Goal: Task Accomplishment & Management: Manage account settings

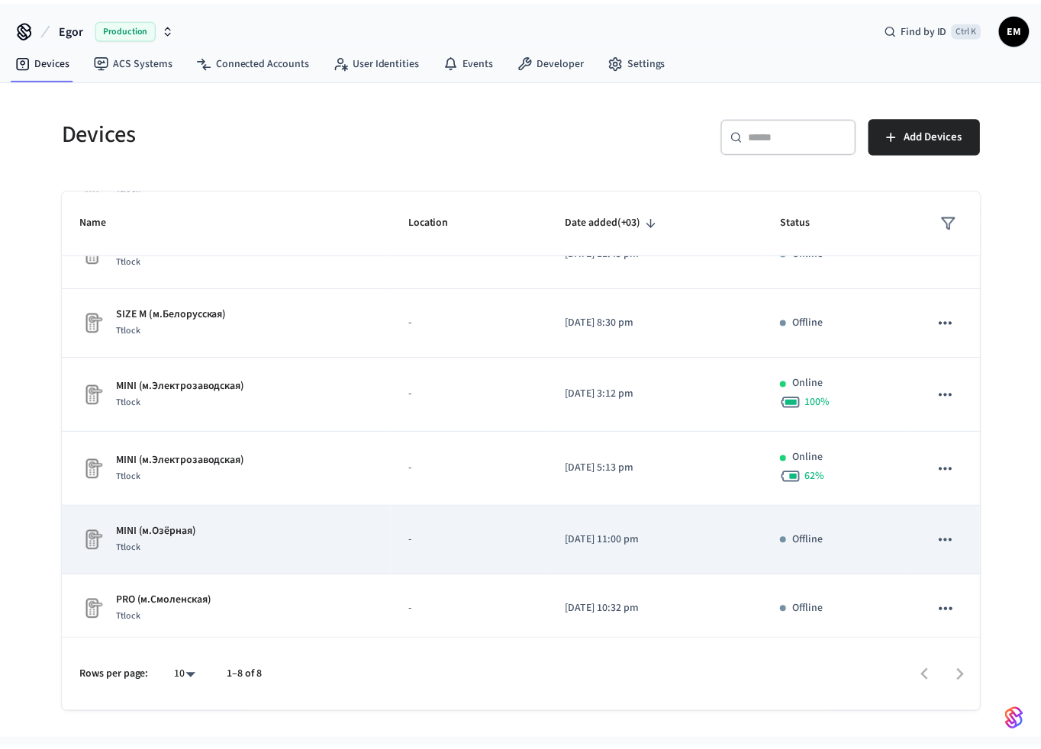
scroll to position [182, 0]
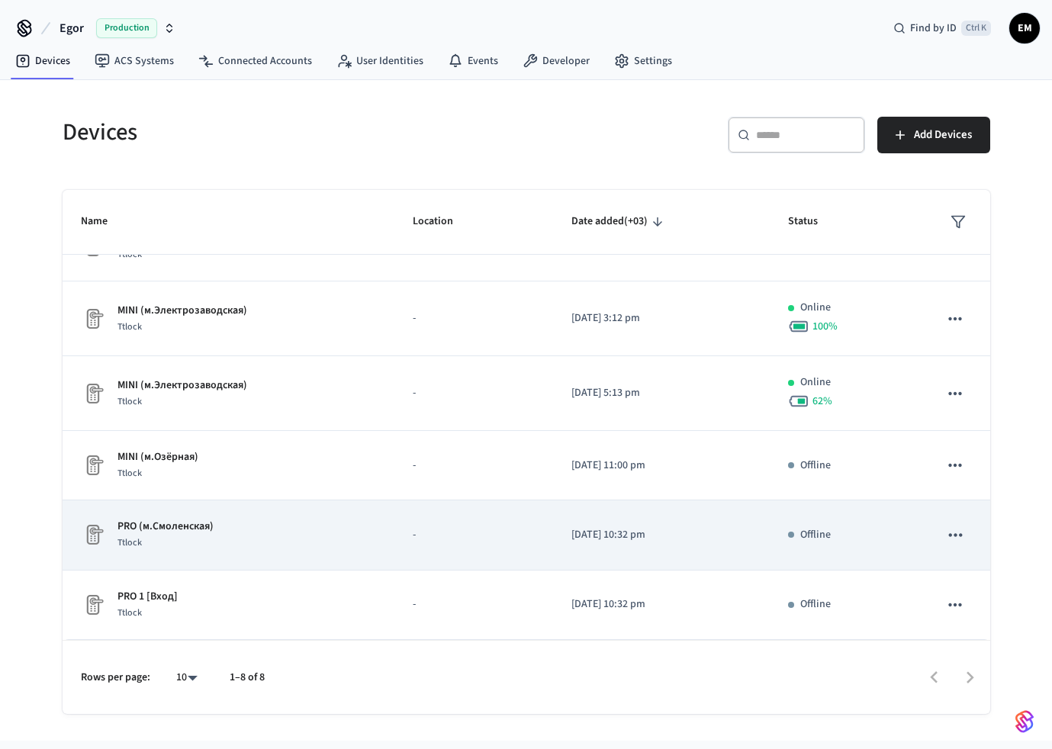
click at [948, 538] on icon "sticky table" at bounding box center [955, 535] width 20 height 20
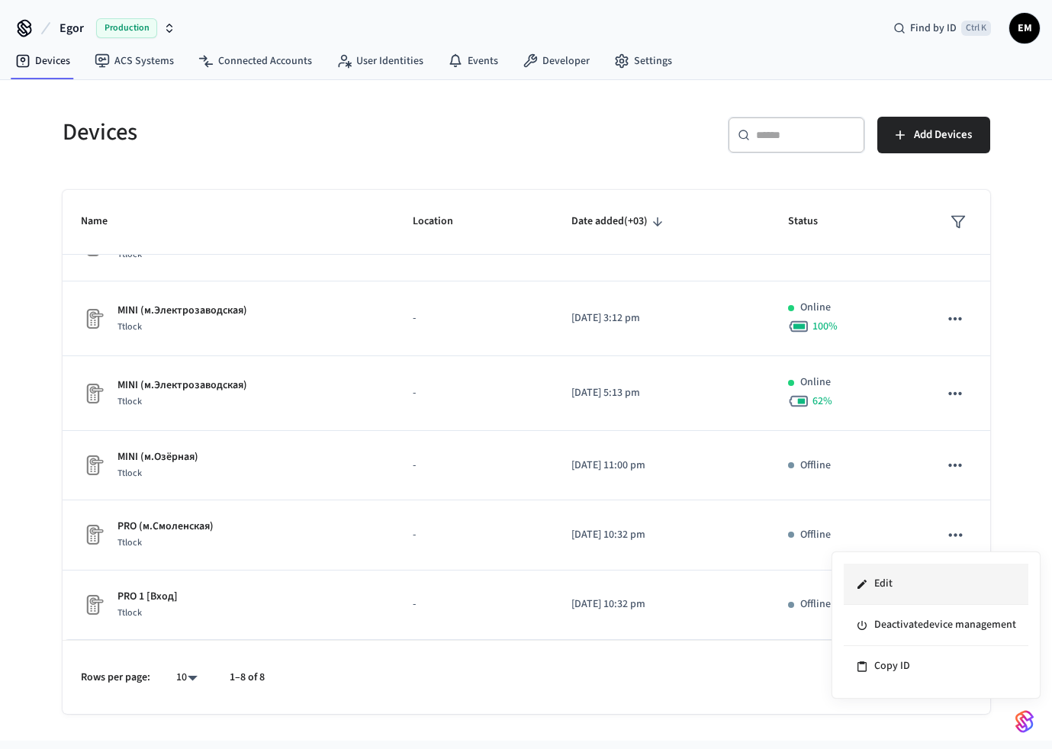
drag, startPoint x: 895, startPoint y: 668, endPoint x: 906, endPoint y: 579, distance: 89.9
click at [906, 579] on ul "Edit Deactivate device management Copy ID" at bounding box center [936, 625] width 185 height 123
click at [905, 580] on li "Edit" at bounding box center [936, 584] width 185 height 41
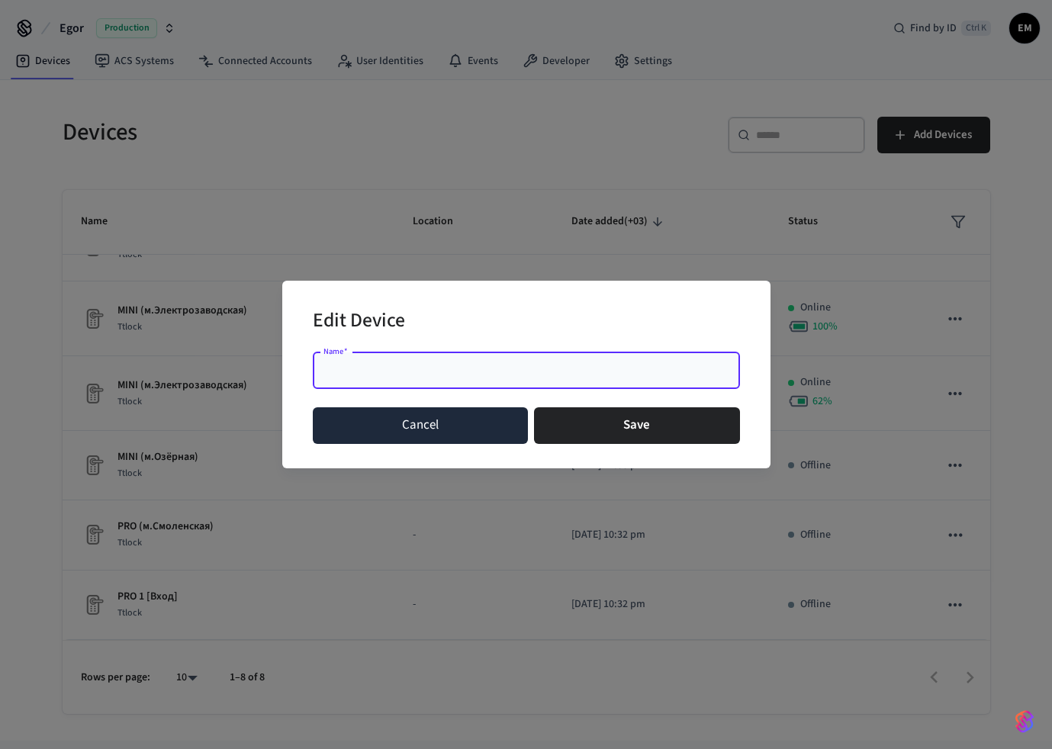
click at [450, 430] on button "Cancel" at bounding box center [421, 426] width 216 height 37
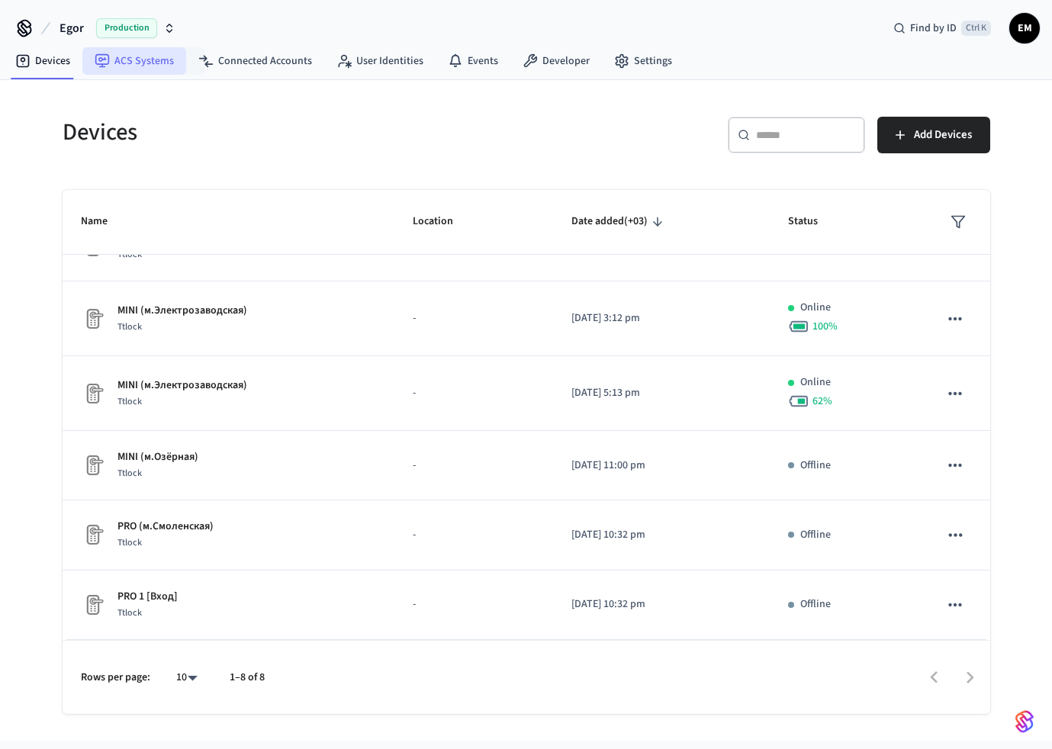
click at [141, 55] on link "ACS Systems" at bounding box center [134, 60] width 104 height 27
click at [266, 62] on link "Connected Accounts" at bounding box center [255, 60] width 138 height 27
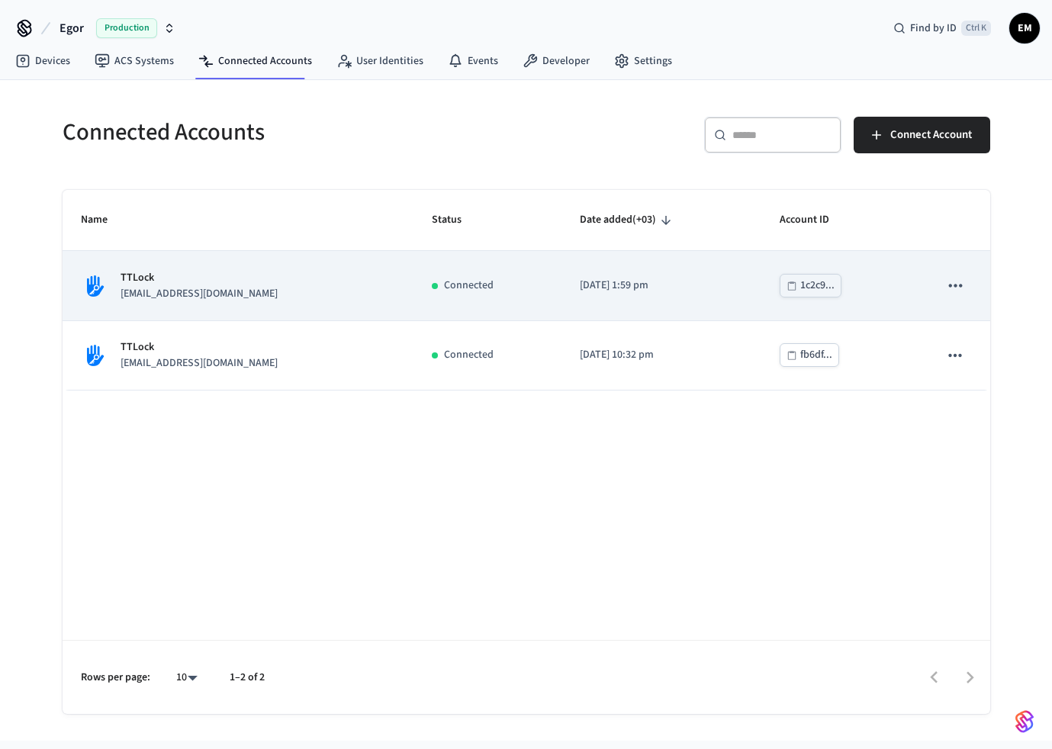
click at [971, 293] on td "sticky table" at bounding box center [955, 285] width 69 height 69
click at [958, 286] on icon "sticky table" at bounding box center [955, 285] width 20 height 20
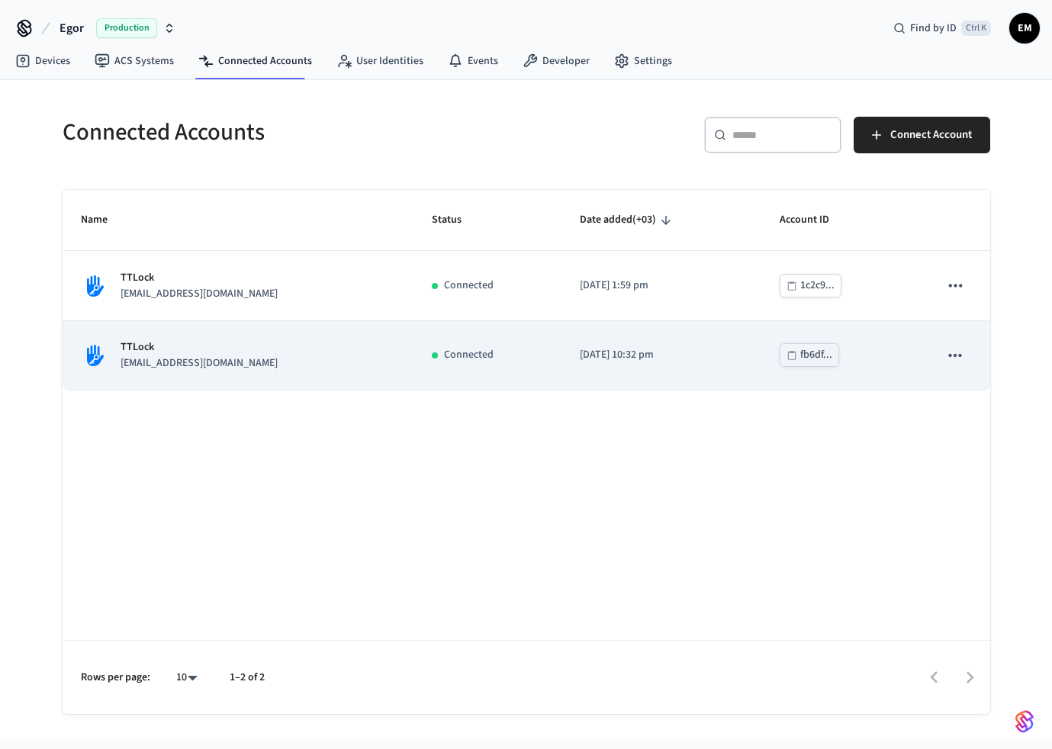
click at [432, 373] on td "Connected" at bounding box center [488, 355] width 148 height 69
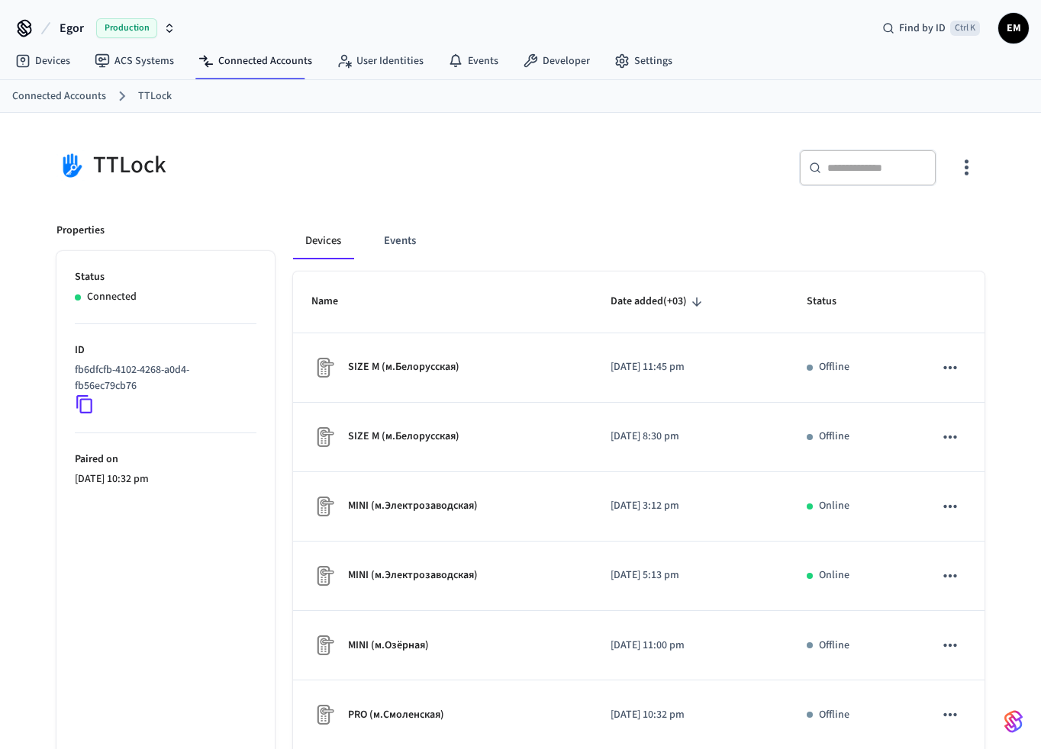
click at [974, 164] on icon "button" at bounding box center [967, 168] width 24 height 24
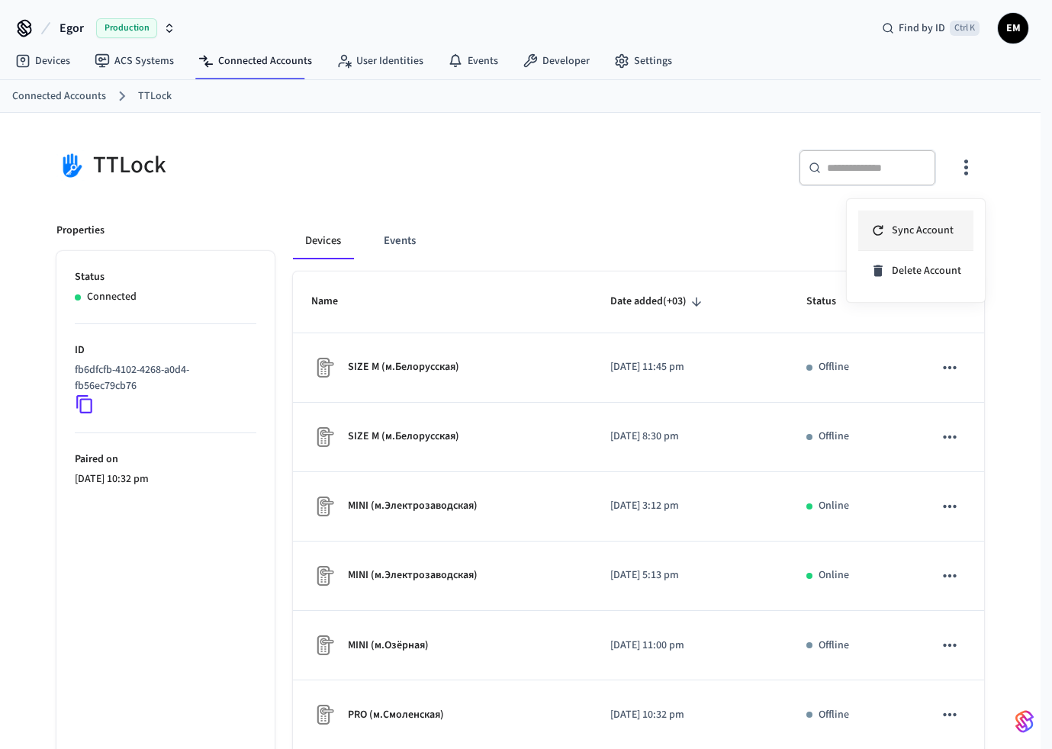
click at [915, 238] on li "Sync Account" at bounding box center [916, 231] width 115 height 40
click at [628, 244] on div at bounding box center [526, 374] width 1052 height 749
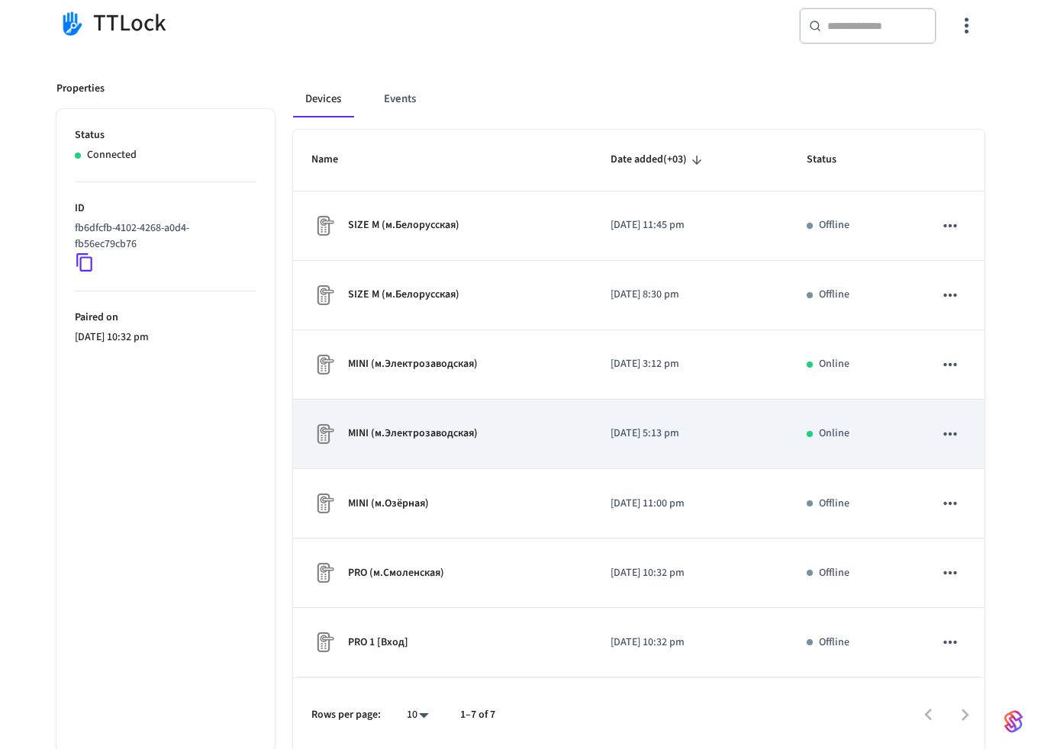
scroll to position [144, 0]
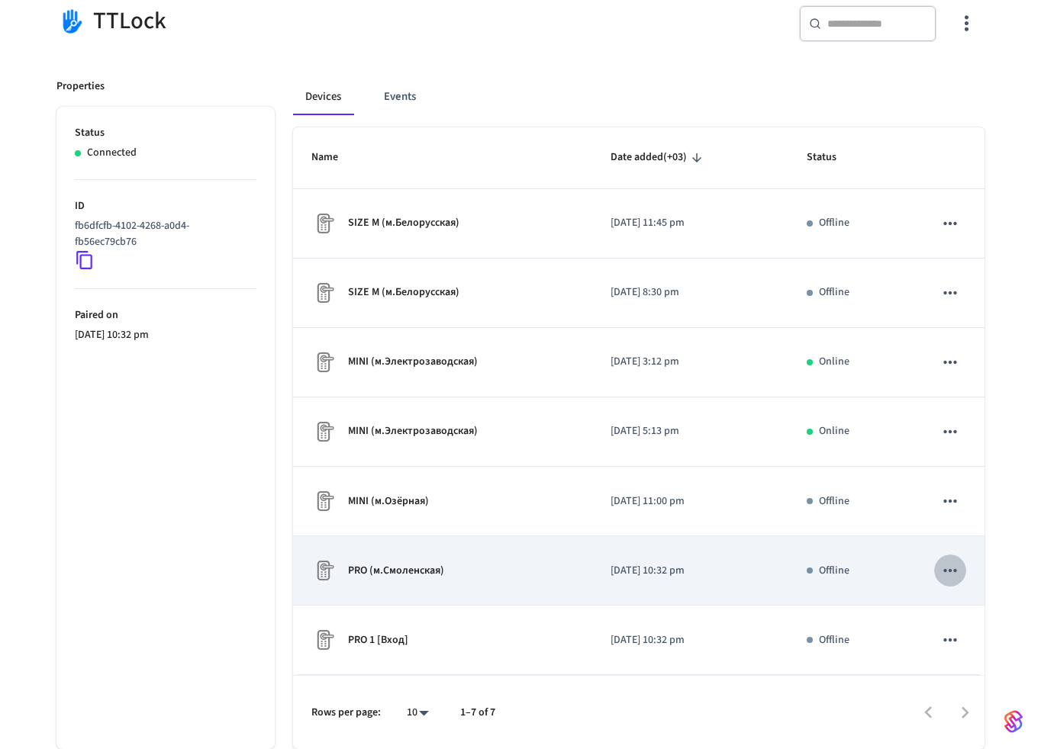
click at [951, 575] on icon "sticky table" at bounding box center [950, 571] width 20 height 20
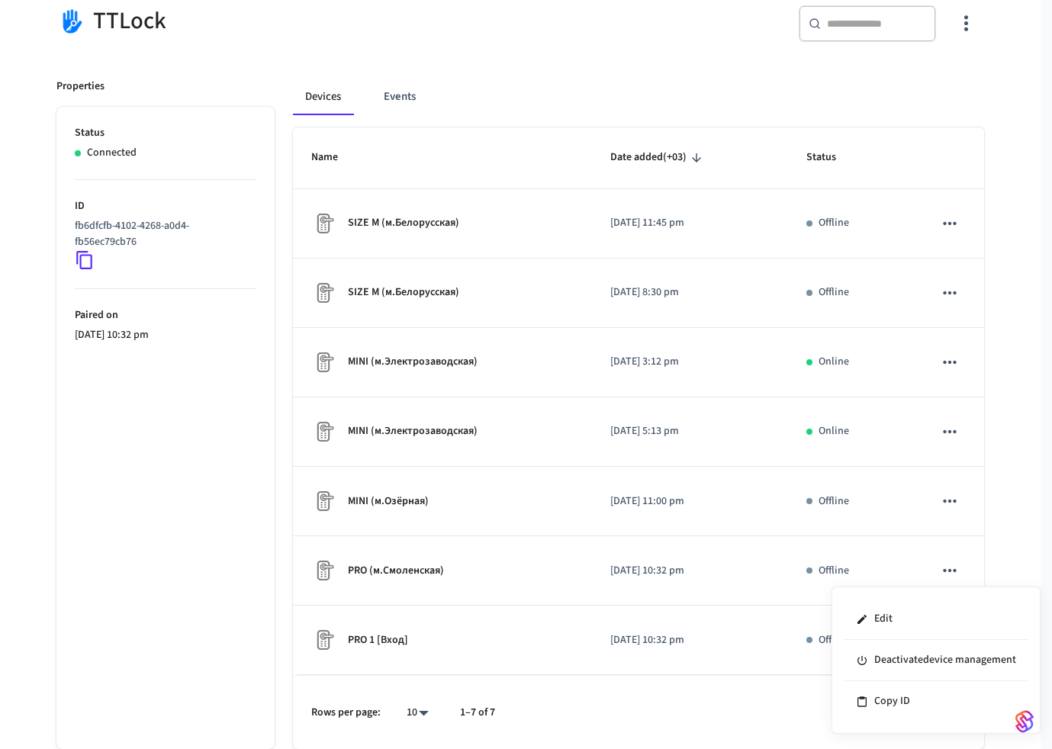
click at [1031, 568] on div at bounding box center [526, 374] width 1052 height 749
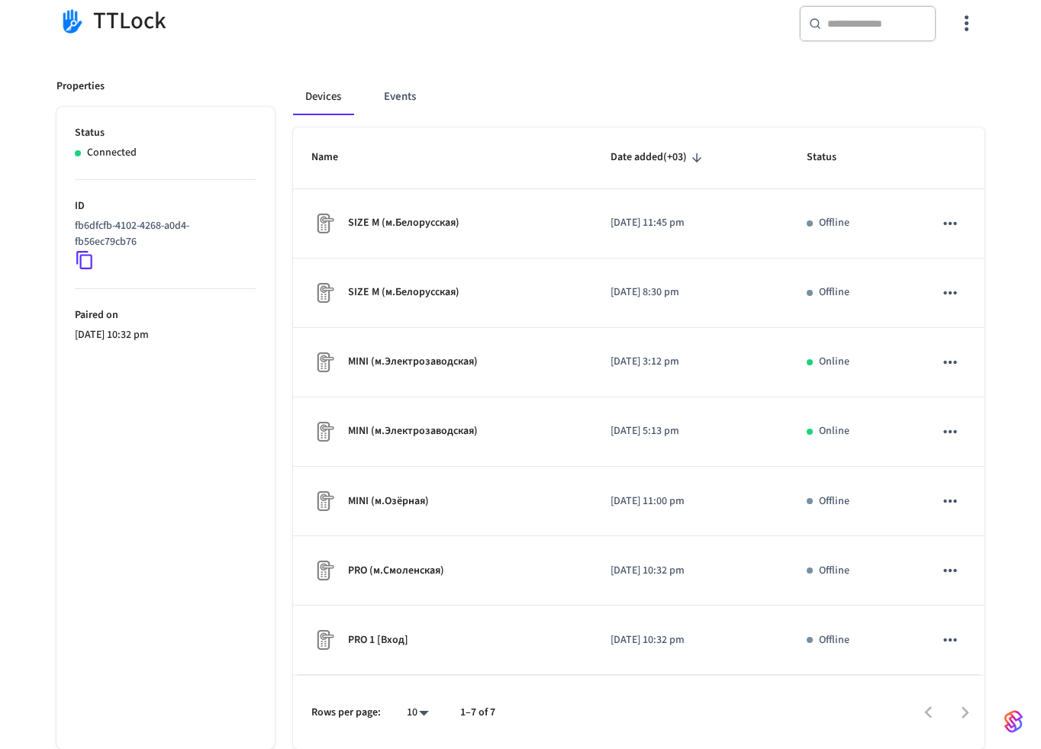
click at [997, 556] on div "TTLock ​ ​ Properties Status Connected ID fb6dfcfb-4102-4268-a0d4-fb56ec79cb76 …" at bounding box center [520, 359] width 977 height 781
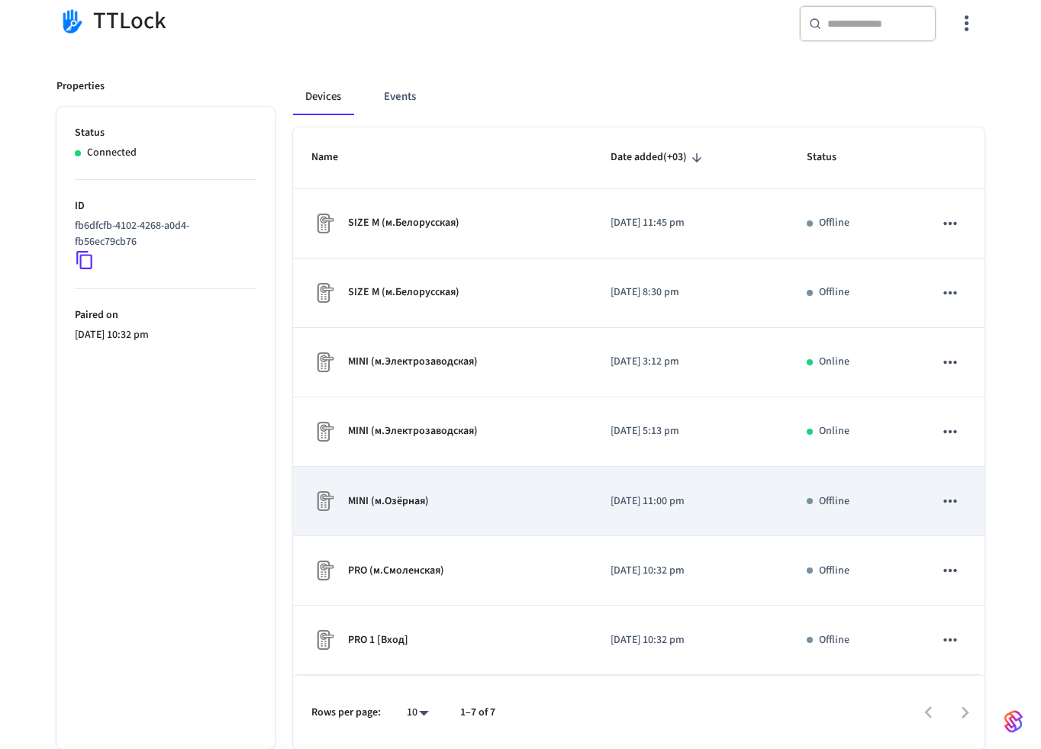
click at [738, 494] on p "[DATE] 11:00 pm" at bounding box center [689, 502] width 159 height 16
click at [563, 491] on div "MINI (м.Озёрная)" at bounding box center [442, 501] width 263 height 24
